Goal: Task Accomplishment & Management: Complete application form

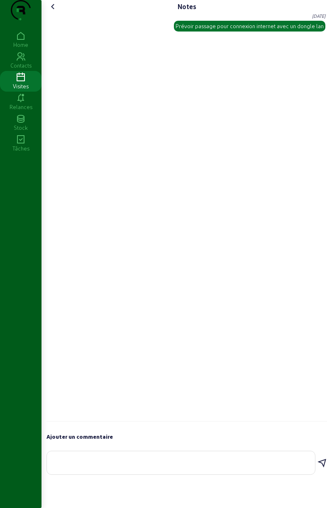
click at [55, 13] on cam-font-icon at bounding box center [52, 6] width 13 height 13
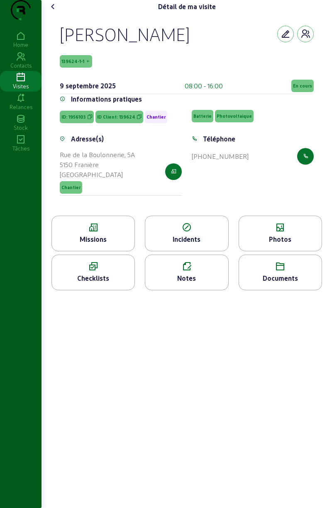
click at [286, 249] on div "Photos" at bounding box center [280, 234] width 83 height 36
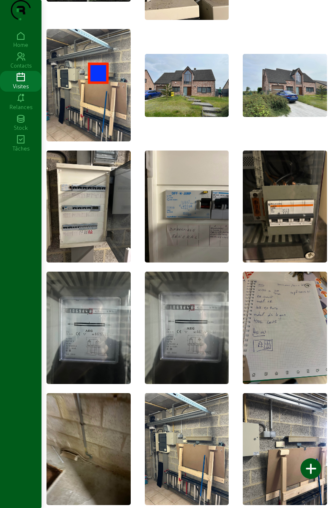
scroll to position [134, 0]
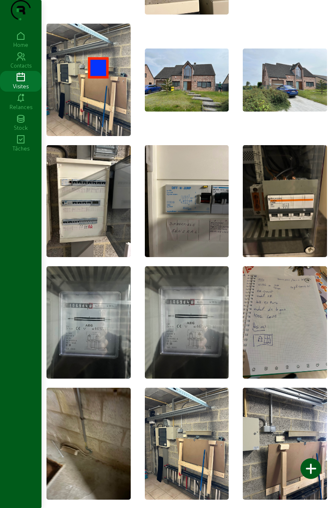
click at [309, 468] on div at bounding box center [310, 468] width 21 height 21
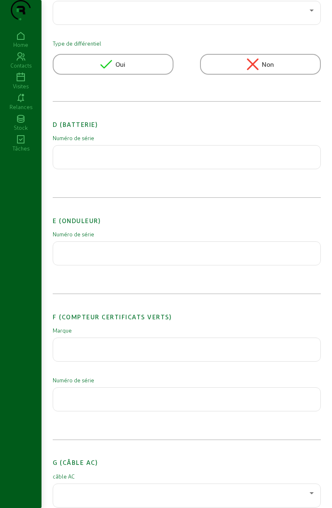
scroll to position [690, 0]
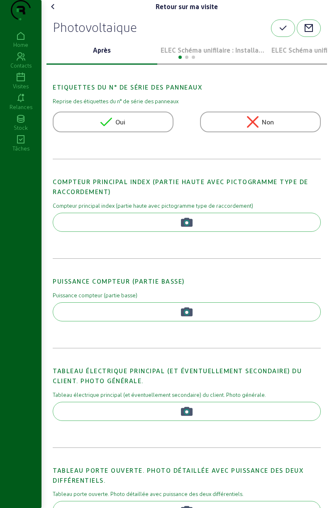
click at [241, 61] on div at bounding box center [186, 56] width 280 height 10
click at [219, 61] on div at bounding box center [186, 56] width 280 height 10
click at [224, 55] on p "ELEC Schéma unifilaire : Installation 1" at bounding box center [213, 50] width 104 height 10
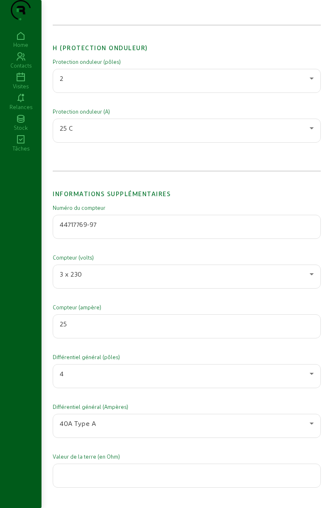
scroll to position [1500, 0]
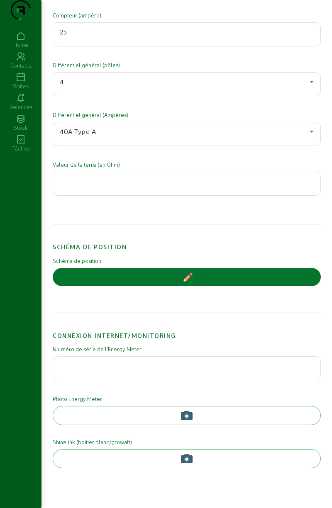
click at [187, 279] on rect "button" at bounding box center [187, 277] width 5 height 5
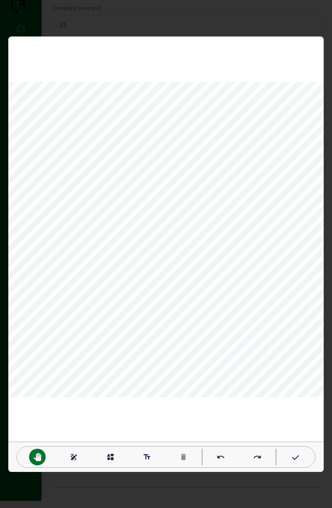
scroll to position [0, 0]
click at [145, 451] on div "text_fields" at bounding box center [147, 457] width 17 height 17
type textarea "onduleur"
type textarea "TD"
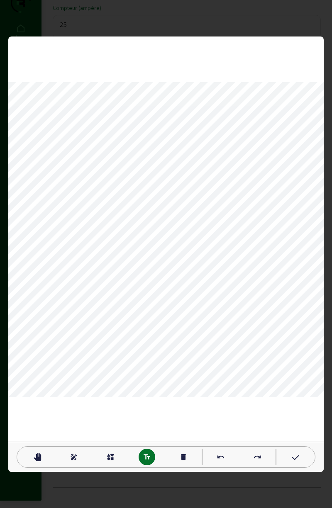
type textarea "compteur"
type textarea "terre"
type textarea "garage"
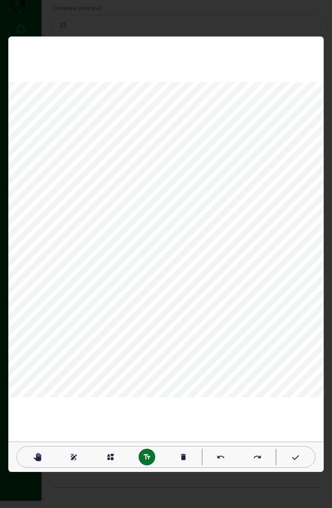
click at [119, 455] on div "interests" at bounding box center [110, 457] width 37 height 17
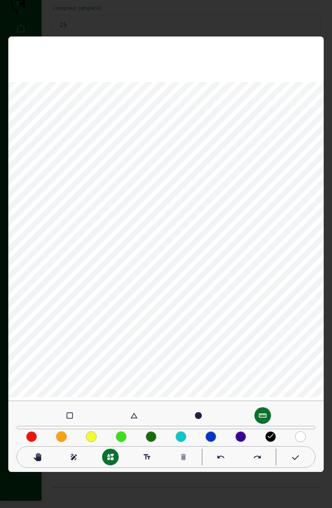
click at [76, 413] on div "check_box_outline_blank" at bounding box center [69, 415] width 17 height 17
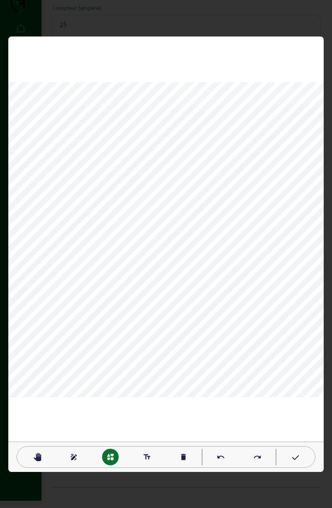
click at [301, 463] on div at bounding box center [294, 457] width 37 height 17
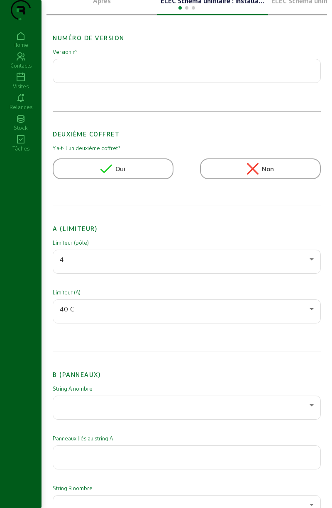
scroll to position [0, 0]
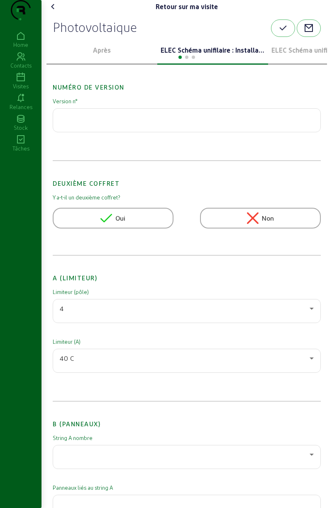
click at [285, 33] on icon "button" at bounding box center [283, 28] width 10 height 10
click at [57, 12] on icon at bounding box center [53, 7] width 10 height 10
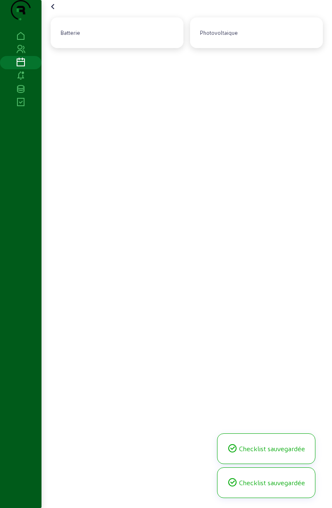
click at [60, 13] on cam-font-icon at bounding box center [52, 6] width 13 height 13
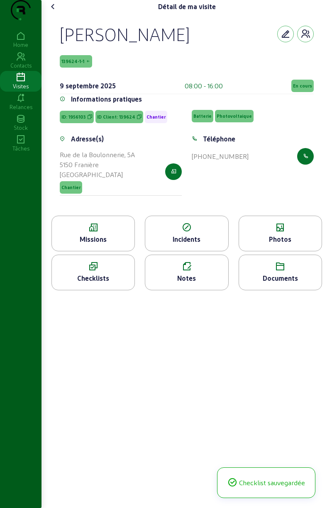
click at [27, 145] on icon at bounding box center [20, 140] width 41 height 10
